Goal: Browse casually

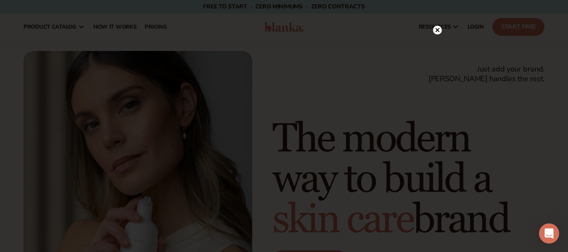
click at [439, 29] on circle at bounding box center [437, 30] width 9 height 9
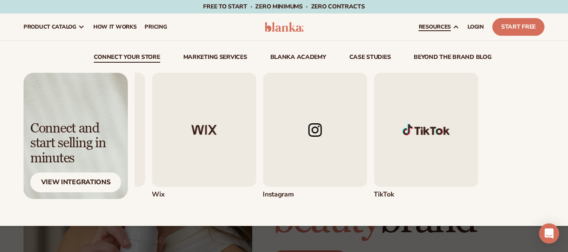
click at [567, 168] on html "Skip to content Free to start · ZERO minimums · ZERO contracts · Free to start …" at bounding box center [284, 126] width 568 height 252
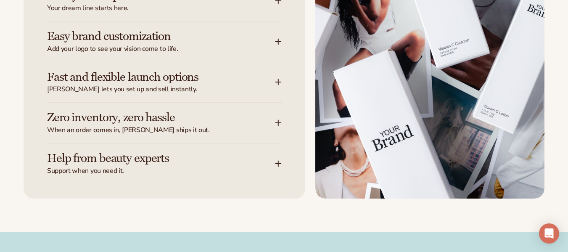
scroll to position [1092, 0]
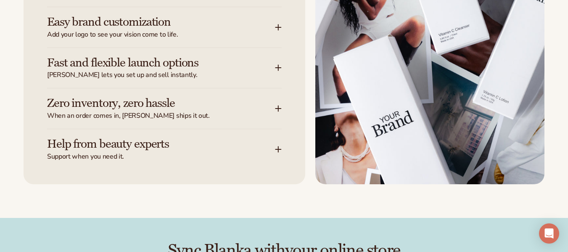
click at [162, 112] on span "When an order comes in, [PERSON_NAME] ships it out." at bounding box center [161, 115] width 228 height 9
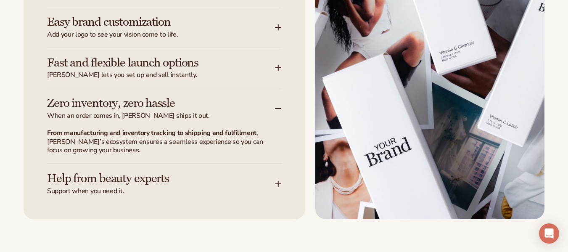
click at [162, 112] on span "When an order comes in, [PERSON_NAME] ships it out." at bounding box center [161, 115] width 228 height 9
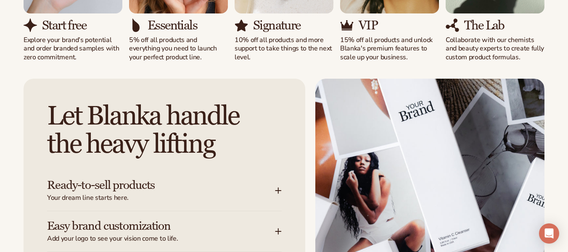
scroll to position [0, 0]
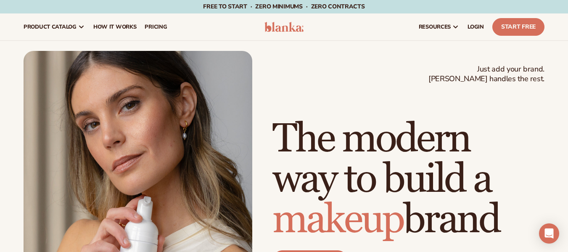
click at [273, 27] on img at bounding box center [283, 27] width 39 height 10
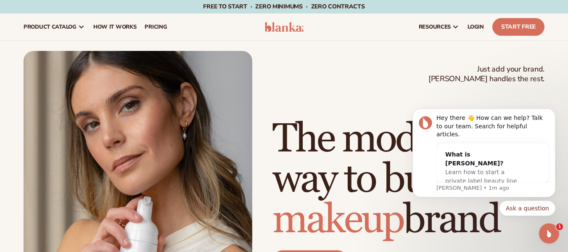
drag, startPoint x: 461, startPoint y: 0, endPoint x: 82, endPoint y: 68, distance: 385.4
click at [0, 83] on div "Just add your brand. Blanka handles the rest. beauty,[MEDICAL_DATA],wellness,ma…" at bounding box center [284, 195] width 568 height 288
